Goal: Check status: Check status

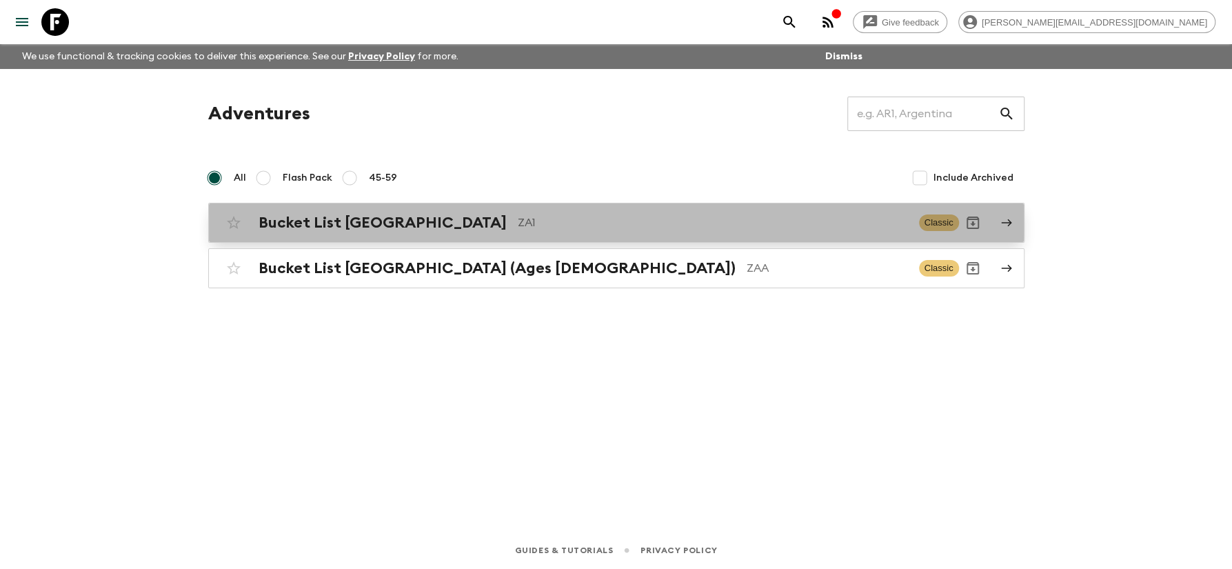
click at [409, 216] on h2 "Bucket List [GEOGRAPHIC_DATA]" at bounding box center [383, 223] width 248 height 18
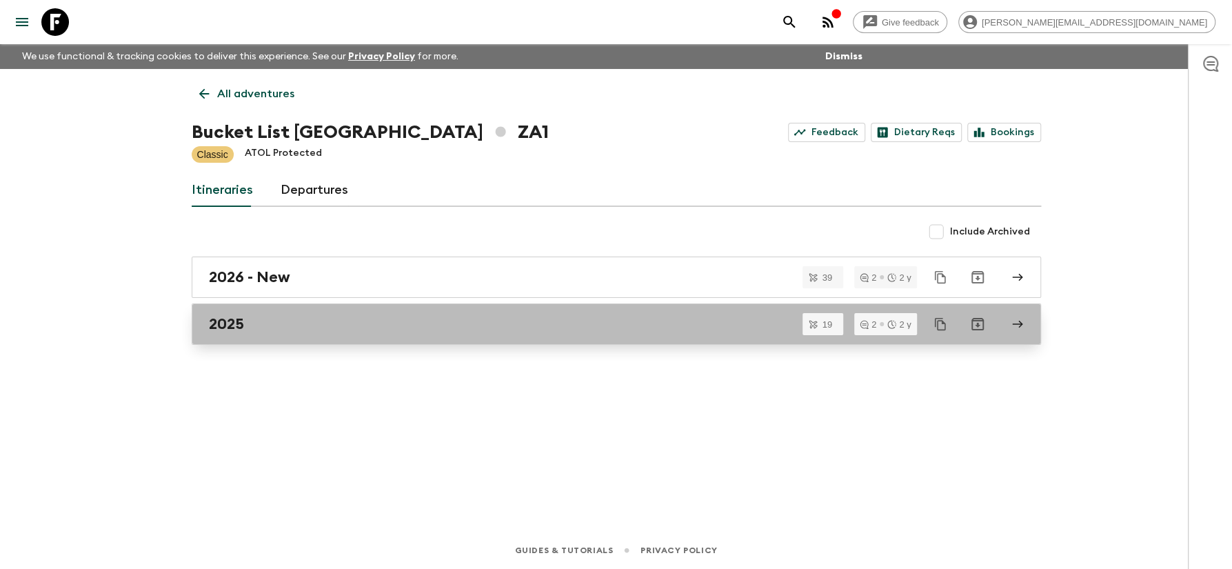
click at [258, 321] on div "2025" at bounding box center [603, 324] width 789 height 18
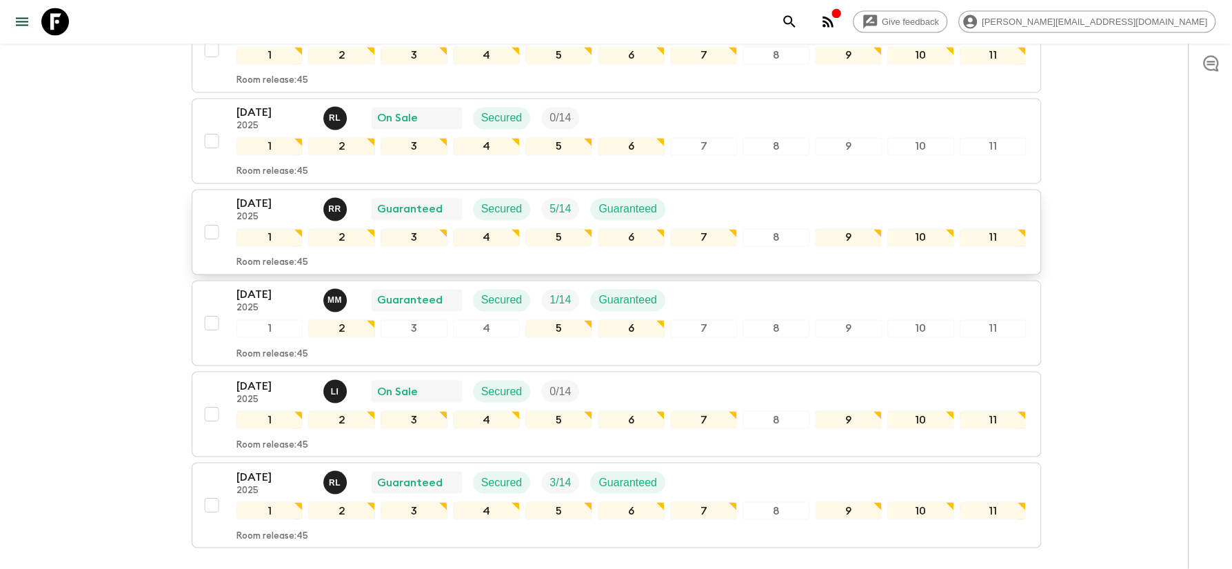
scroll to position [1502, 0]
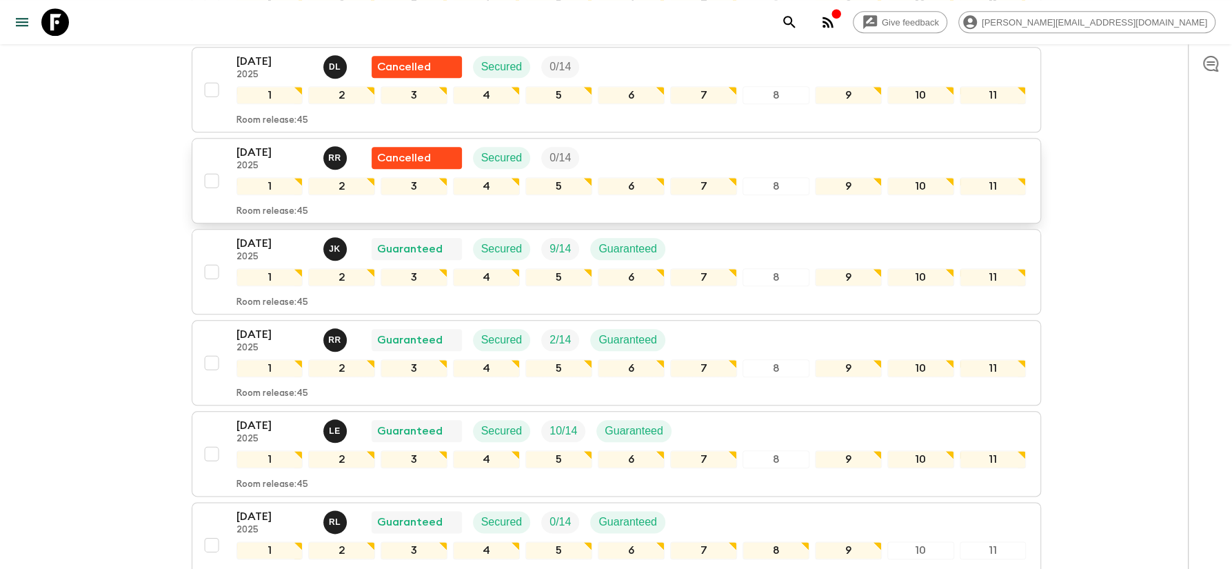
scroll to position [689, 0]
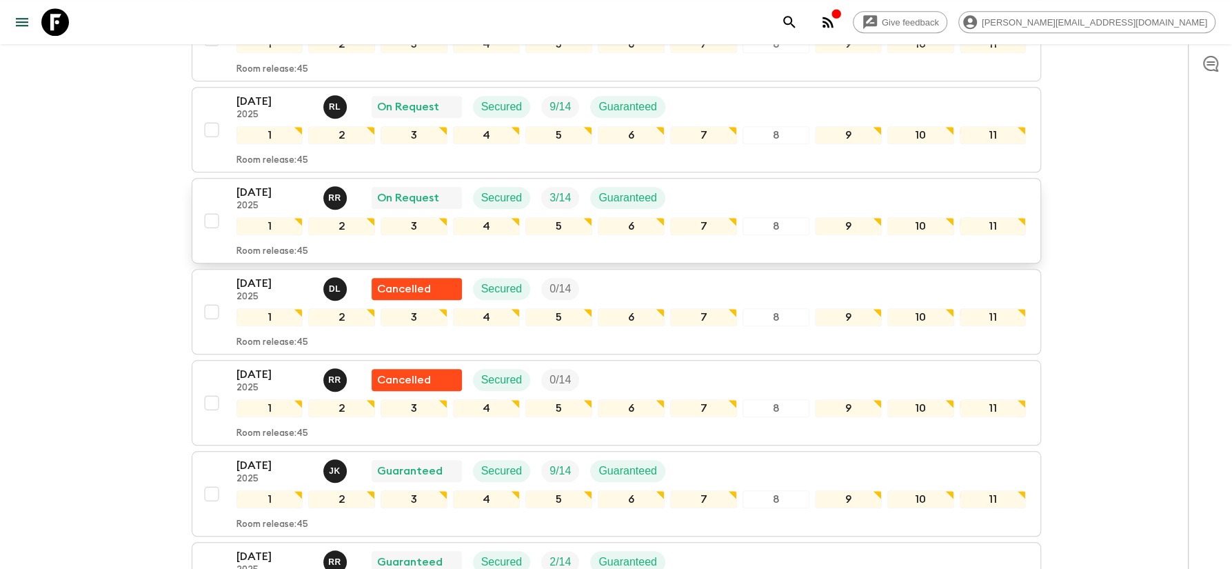
click at [259, 184] on p "[DATE]" at bounding box center [274, 192] width 76 height 17
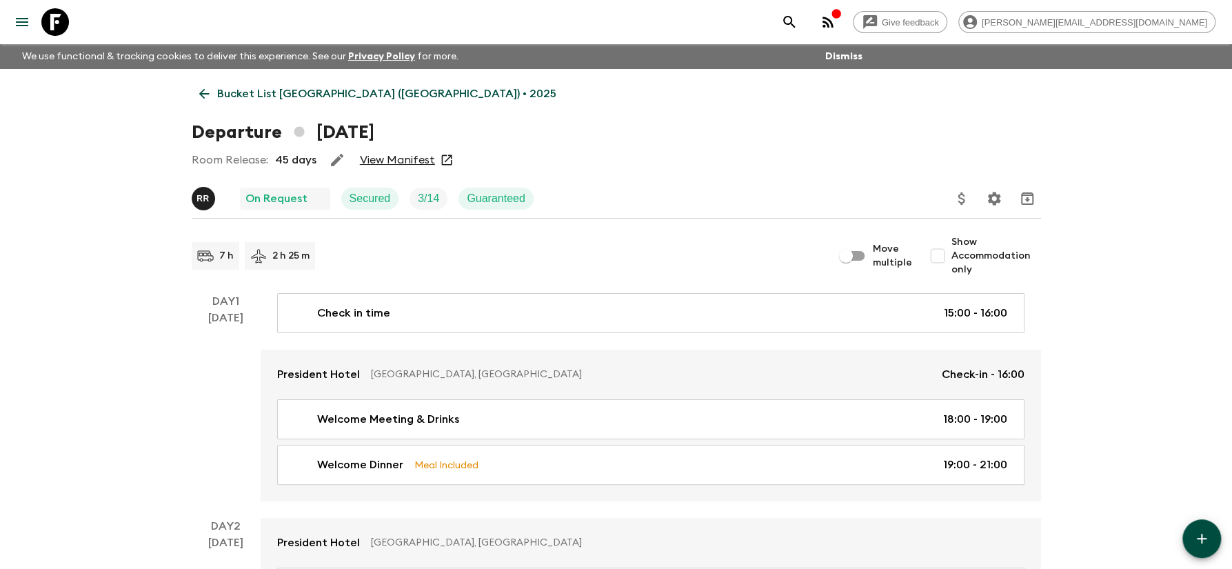
click at [383, 167] on link "View Manifest" at bounding box center [397, 160] width 75 height 14
click at [363, 159] on link "View Manifest" at bounding box center [397, 160] width 75 height 14
